Goal: Navigation & Orientation: Understand site structure

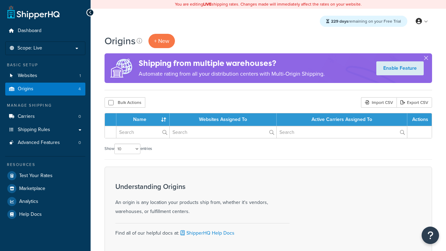
click at [144, 120] on th "Name" at bounding box center [142, 119] width 53 height 13
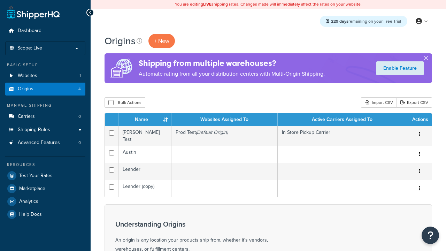
click at [144, 120] on th "Name" at bounding box center [144, 119] width 53 height 13
click at [224, 120] on th "Websites Assigned To" at bounding box center [224, 119] width 106 height 13
click at [342, 120] on th "Active Carriers Assigned To" at bounding box center [342, 119] width 130 height 13
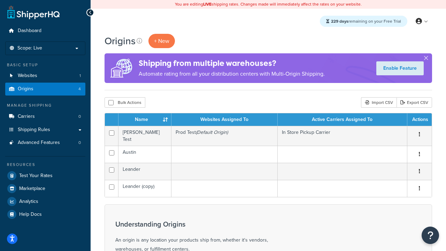
click at [419, 120] on th "Actions" at bounding box center [419, 119] width 24 height 13
click at [139, 41] on icon at bounding box center [139, 41] width 6 height 6
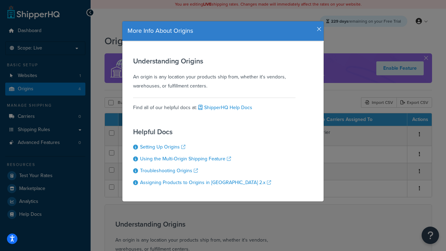
click at [317, 26] on icon "button" at bounding box center [318, 29] width 5 height 6
